Goal: Navigation & Orientation: Find specific page/section

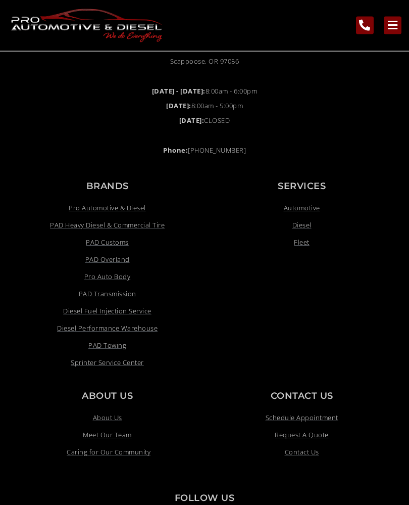
scroll to position [789, 0]
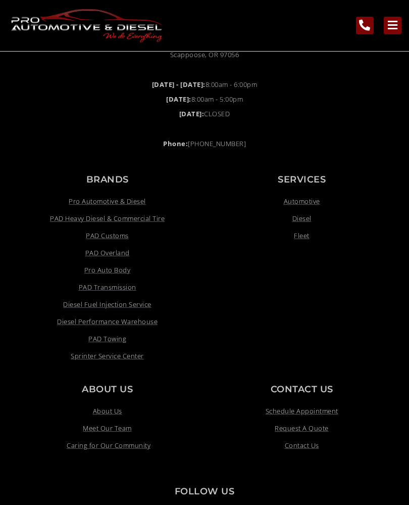
click at [111, 427] on span "Meet Our Team" at bounding box center [107, 428] width 49 height 12
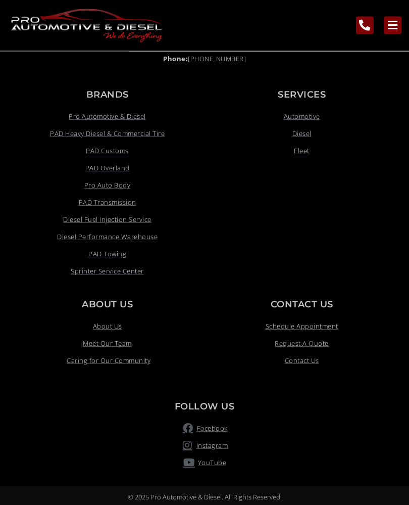
scroll to position [889, 0]
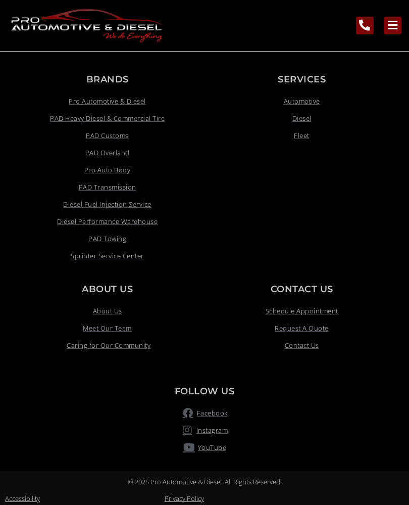
click at [212, 446] on span "YouTube" at bounding box center [211, 447] width 31 height 12
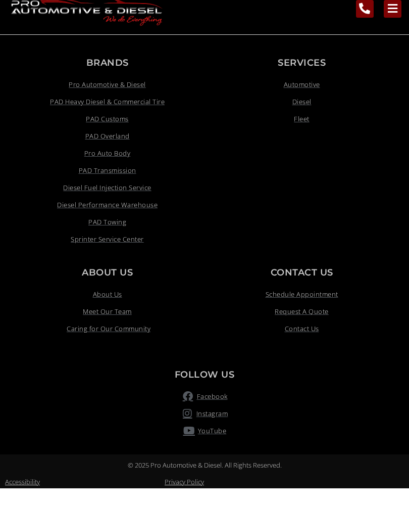
scroll to position [907, 0]
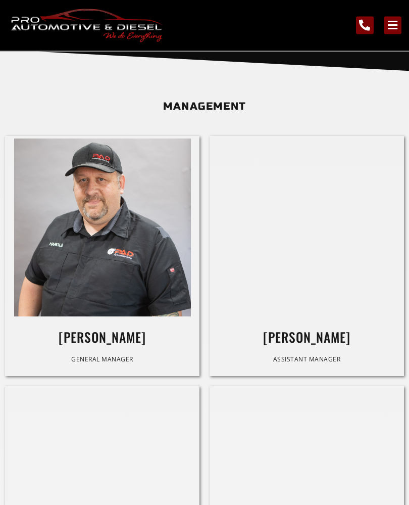
scroll to position [670, 0]
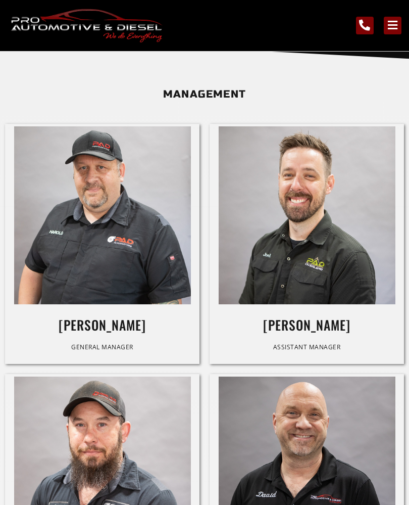
click at [101, 317] on h3 "[PERSON_NAME]" at bounding box center [102, 325] width 189 height 16
click at [103, 342] on div "General Manager" at bounding box center [102, 347] width 189 height 11
click at [124, 248] on img at bounding box center [102, 214] width 177 height 177
click at [103, 324] on h3 "[PERSON_NAME]" at bounding box center [102, 325] width 189 height 16
click at [307, 324] on h3 "[PERSON_NAME]" at bounding box center [306, 325] width 189 height 16
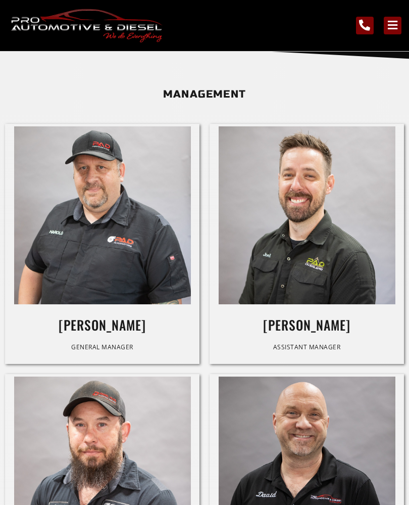
click at [314, 345] on div "Assistant Manager" at bounding box center [306, 347] width 189 height 11
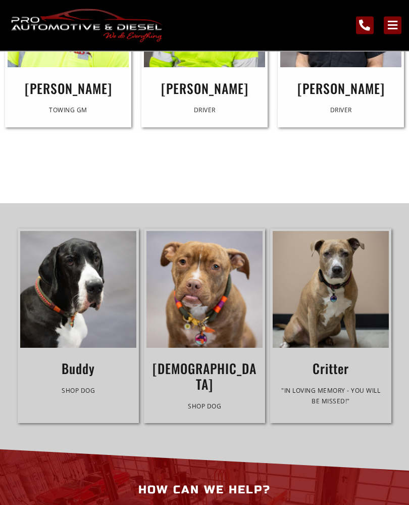
scroll to position [4541, 0]
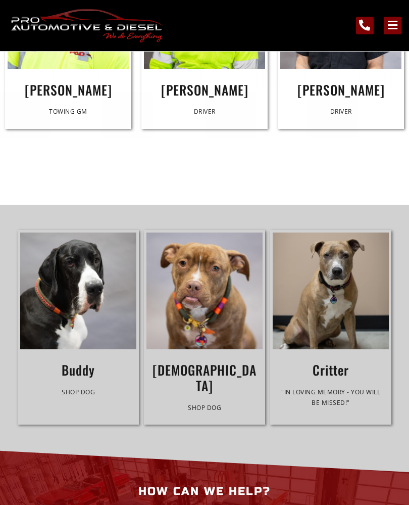
click at [204, 362] on h3 "[DEMOGRAPHIC_DATA]" at bounding box center [205, 377] width 116 height 31
click at [203, 402] on div "Shop Dog" at bounding box center [205, 407] width 116 height 11
click at [207, 232] on img at bounding box center [205, 290] width 116 height 117
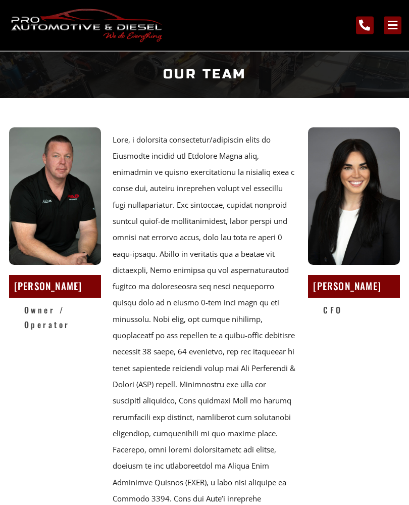
scroll to position [0, 0]
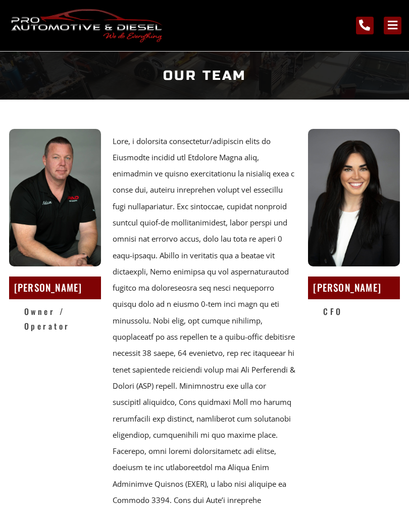
click at [391, 29] on icon "main navigation menu" at bounding box center [392, 25] width 11 height 11
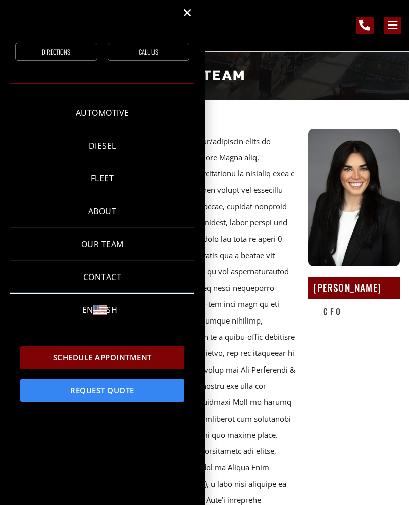
click at [115, 308] on link "English" at bounding box center [102, 310] width 184 height 32
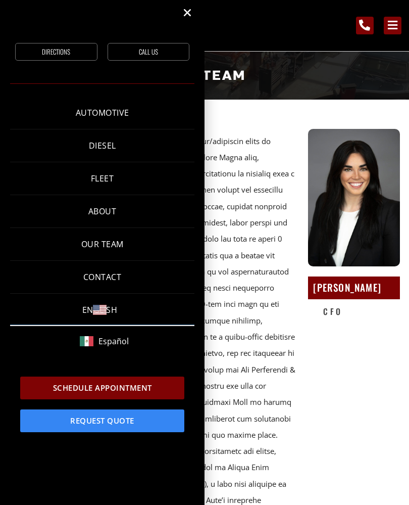
click at [120, 344] on link "Español" at bounding box center [102, 341] width 184 height 30
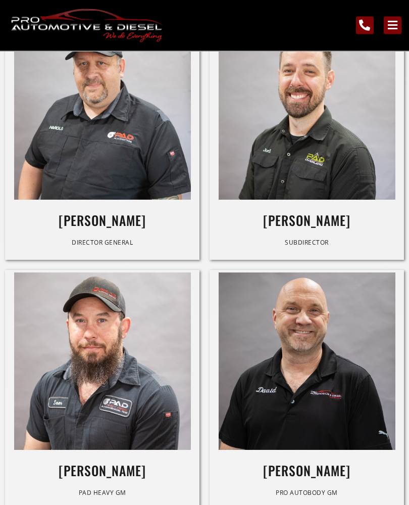
scroll to position [828, 0]
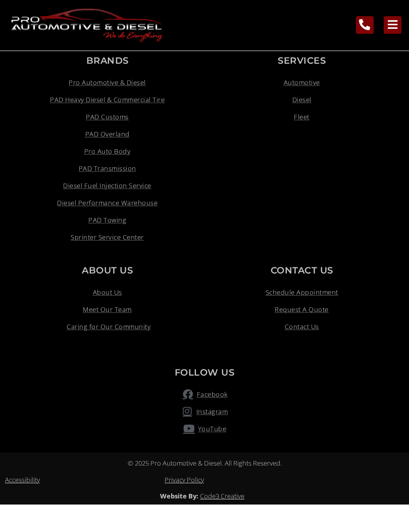
scroll to position [907, 0]
